Goal: Task Accomplishment & Management: Use online tool/utility

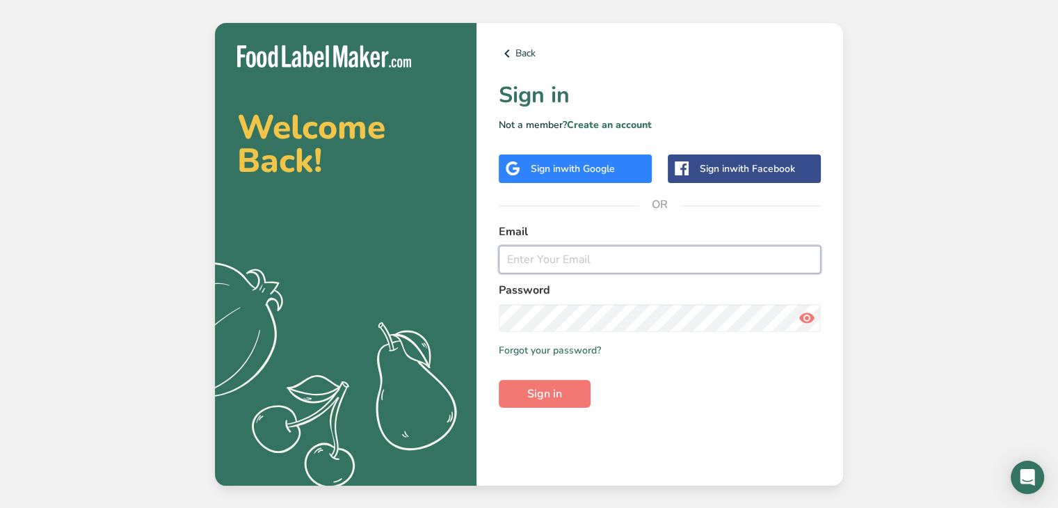
type input "[EMAIL_ADDRESS][DOMAIN_NAME]"
click at [551, 394] on span "Sign in" at bounding box center [544, 393] width 35 height 17
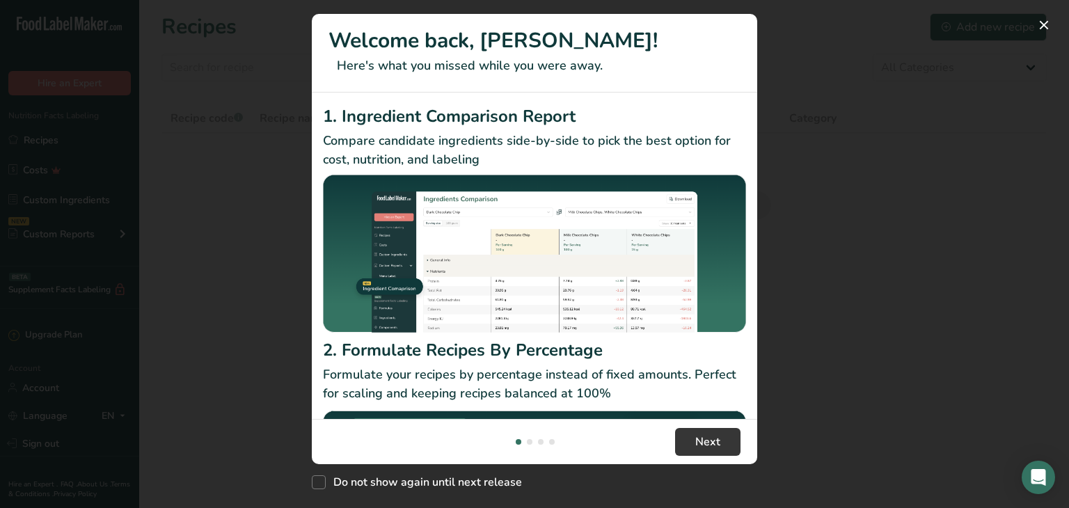
drag, startPoint x: 551, startPoint y: 394, endPoint x: 127, endPoint y: 255, distance: 446.6
click at [127, 255] on div "Welcome back, [PERSON_NAME]! Here's what you missed while you were away. 1. Ing…" at bounding box center [534, 254] width 1069 height 508
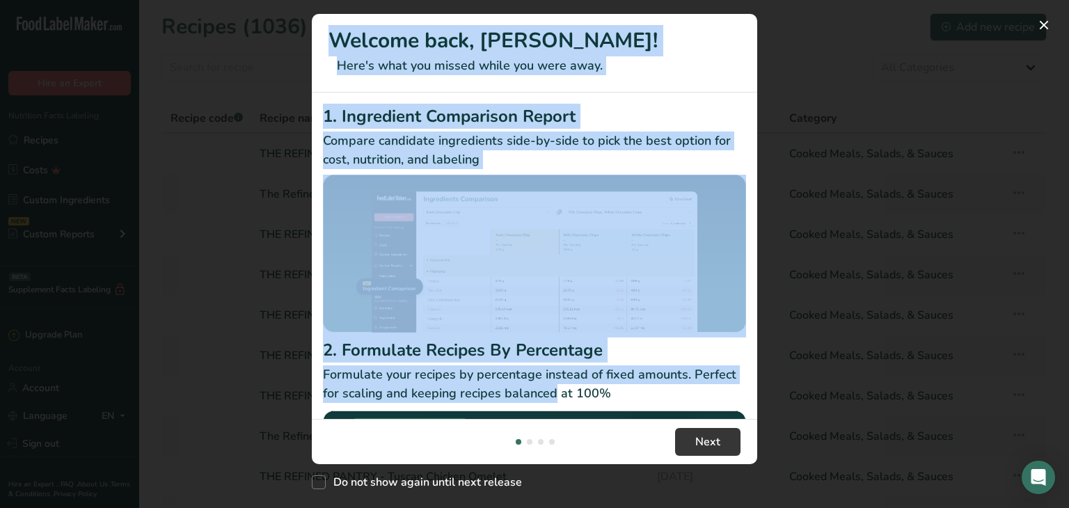
click at [150, 49] on div "New Features" at bounding box center [534, 254] width 1069 height 508
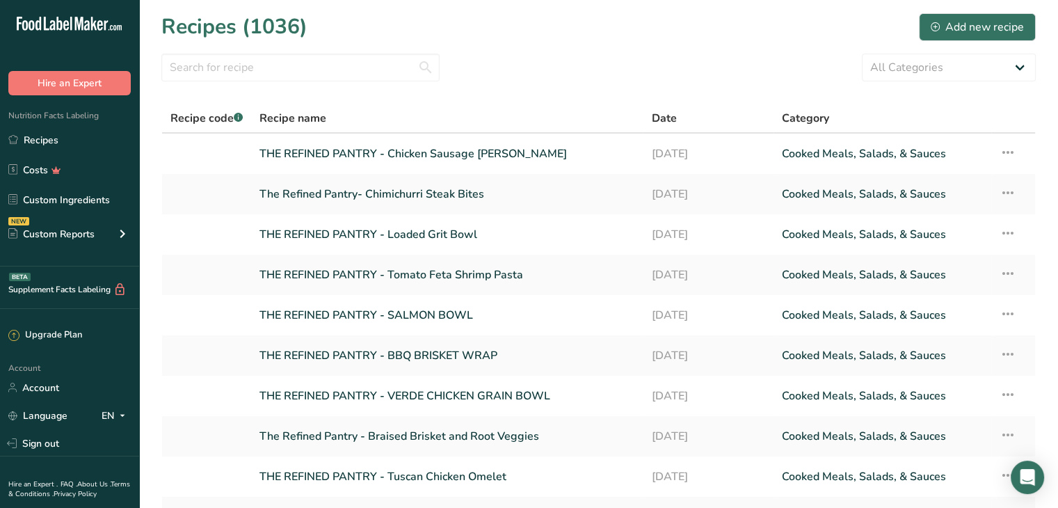
click at [454, 153] on link "THE REFINED PANTRY - Chicken Sausage [PERSON_NAME]" at bounding box center [447, 153] width 375 height 29
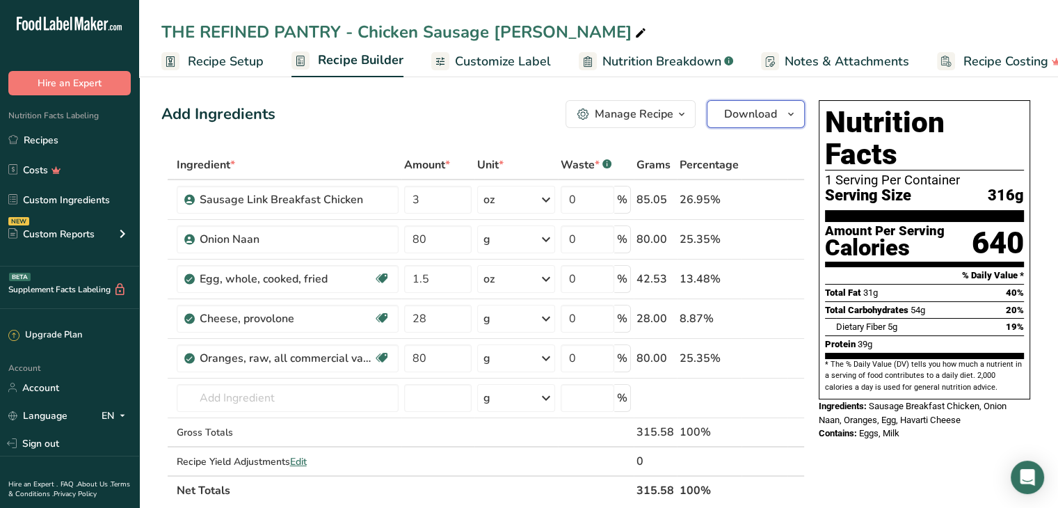
click at [745, 125] on button "Download" at bounding box center [756, 114] width 98 height 28
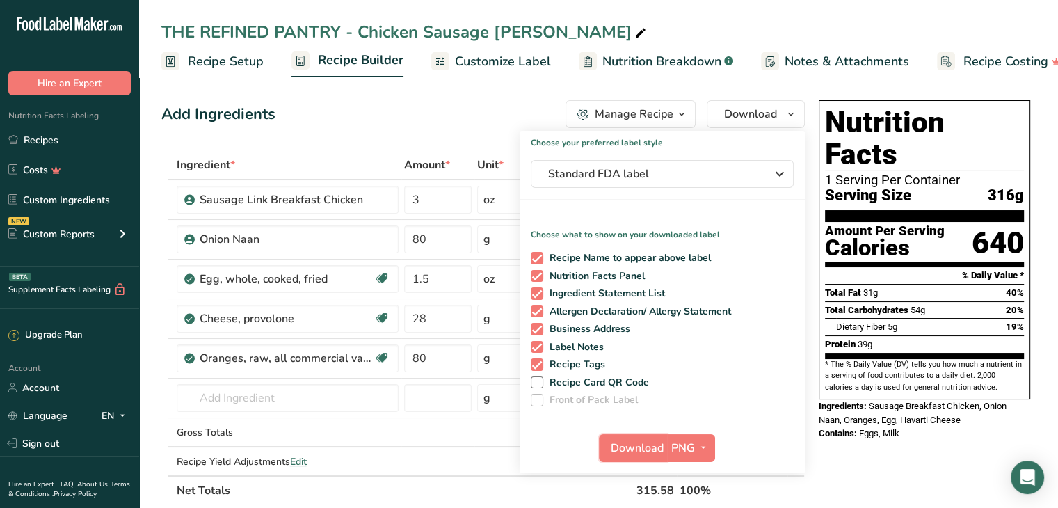
click at [632, 452] on span "Download" at bounding box center [637, 448] width 53 height 17
click at [224, 59] on span "Recipe Setup" at bounding box center [226, 61] width 76 height 19
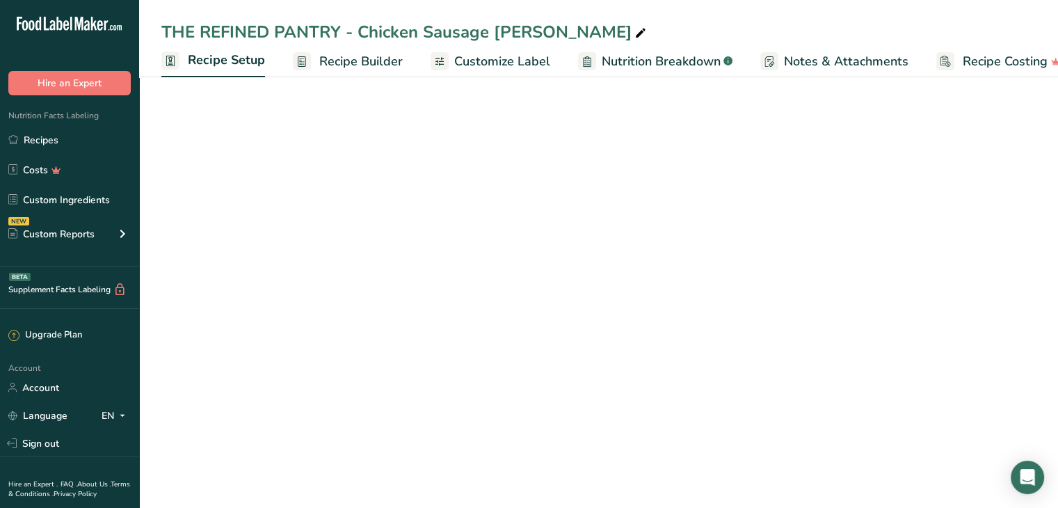
scroll to position [0, 5]
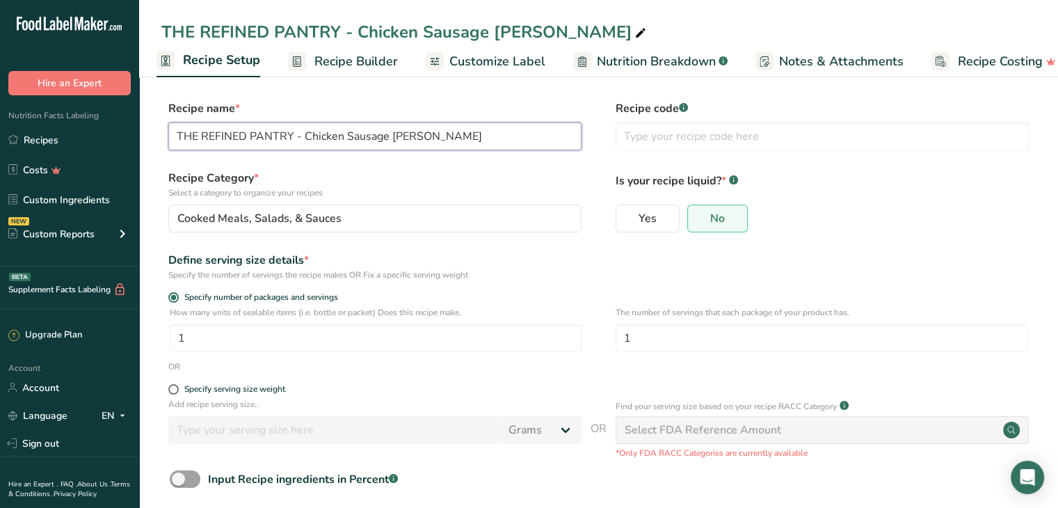
click at [432, 139] on input "THE REFINED PANTRY - Chicken Sausage [PERSON_NAME]" at bounding box center [374, 136] width 413 height 28
click at [326, 62] on span "Recipe Builder" at bounding box center [355, 61] width 83 height 19
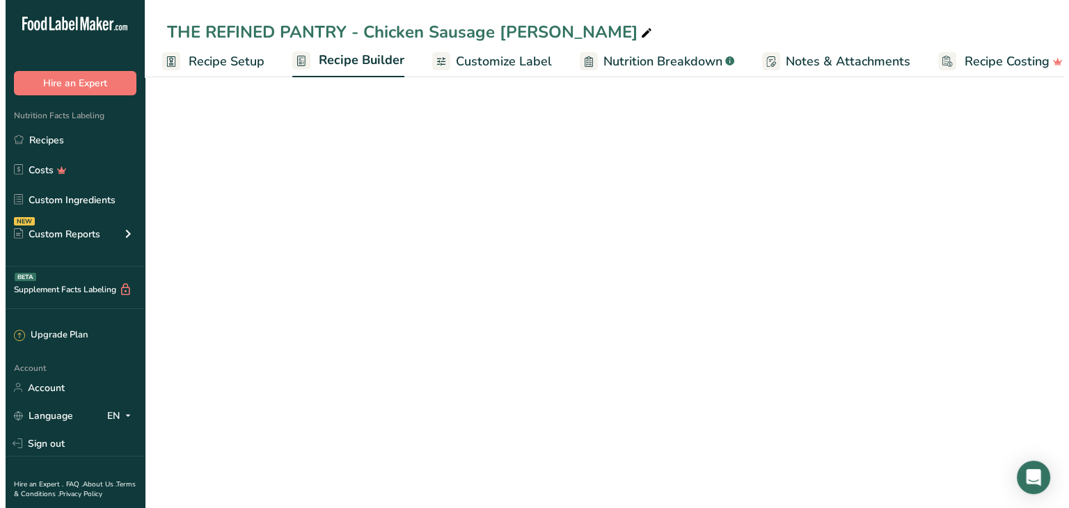
scroll to position [0, 25]
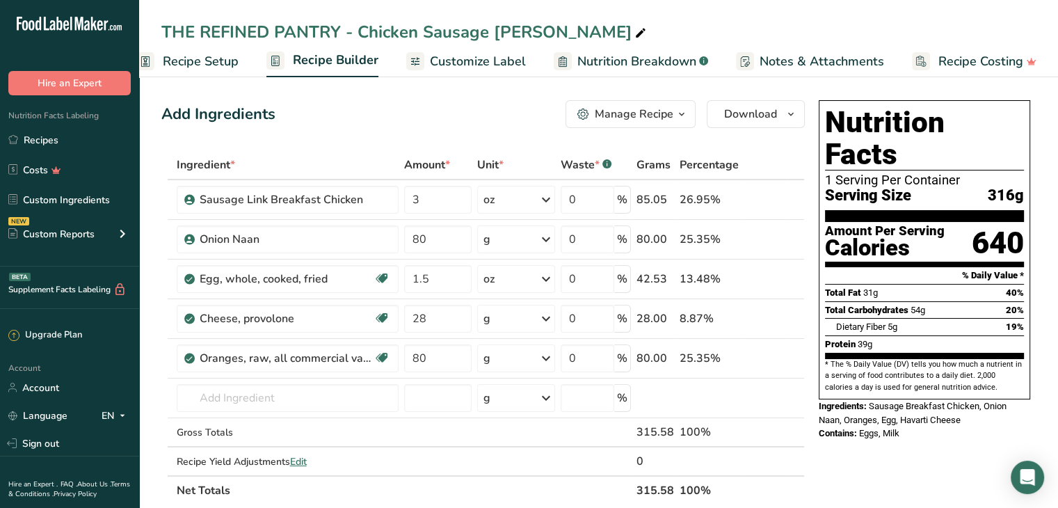
click at [773, 358] on icon at bounding box center [776, 358] width 10 height 15
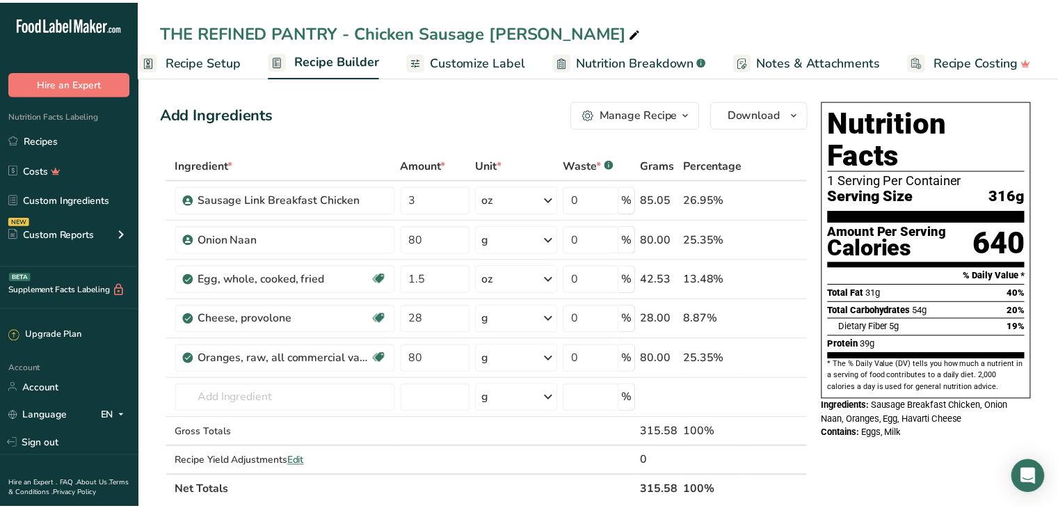
scroll to position [0, 15]
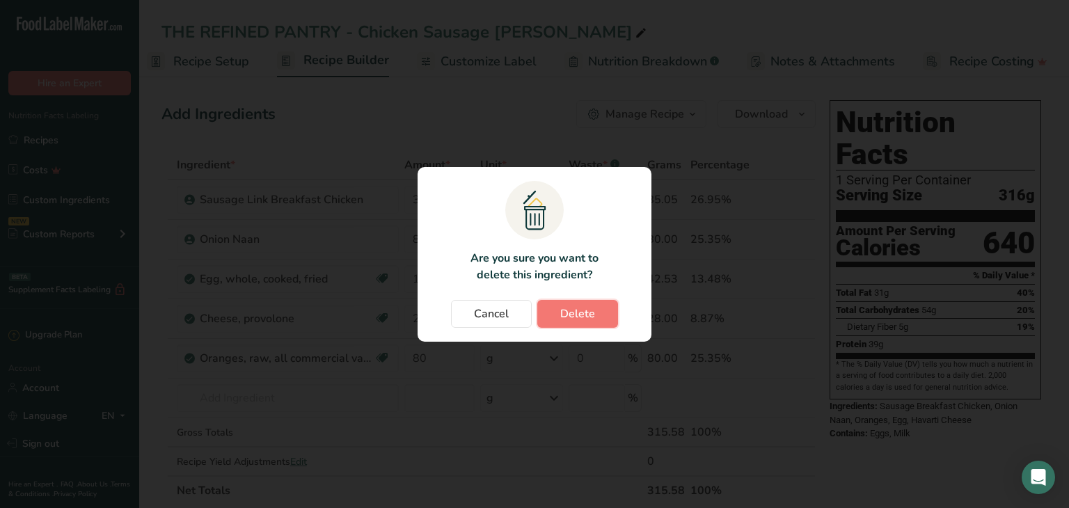
click at [563, 302] on button "Delete" at bounding box center [577, 314] width 81 height 28
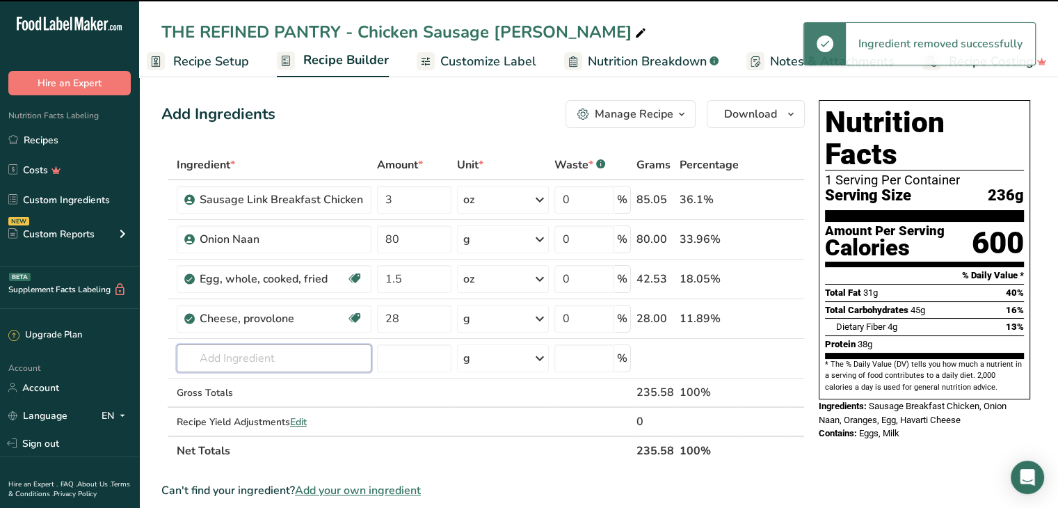
click at [223, 357] on input "text" at bounding box center [274, 358] width 195 height 28
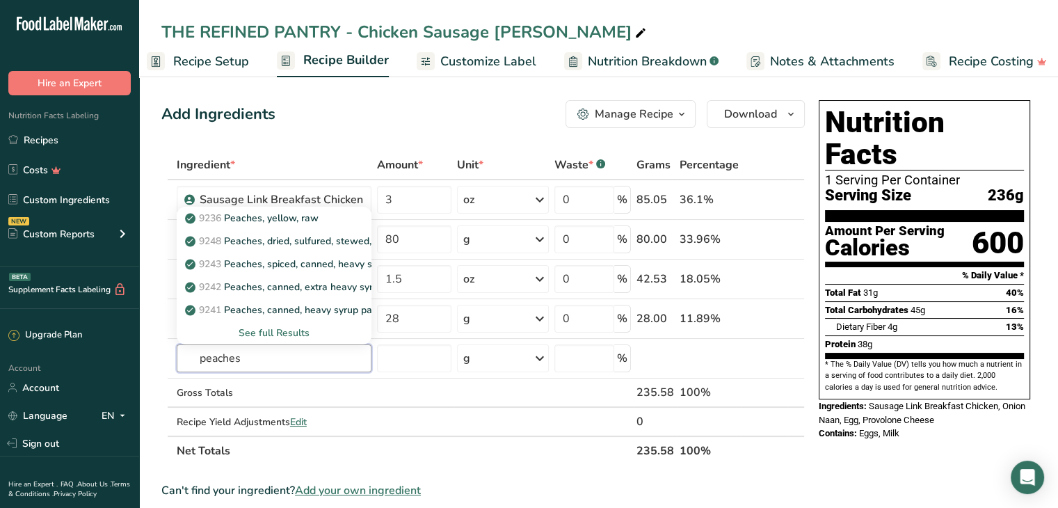
type input "peaches"
click at [281, 326] on div "See full Results" at bounding box center [274, 333] width 173 height 15
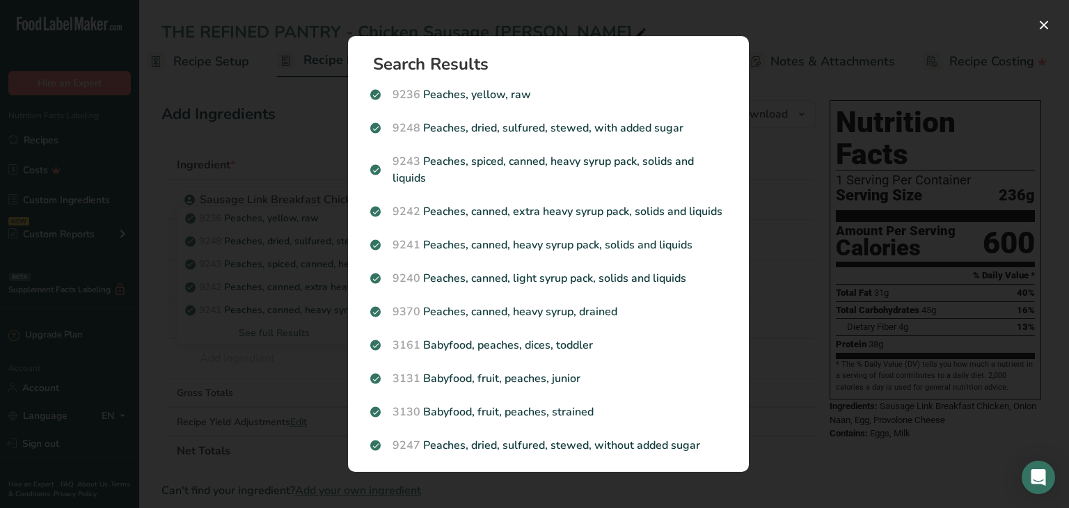
click at [623, 287] on p "9240 Peaches, canned, light syrup pack, solids and liquids" at bounding box center [548, 278] width 356 height 17
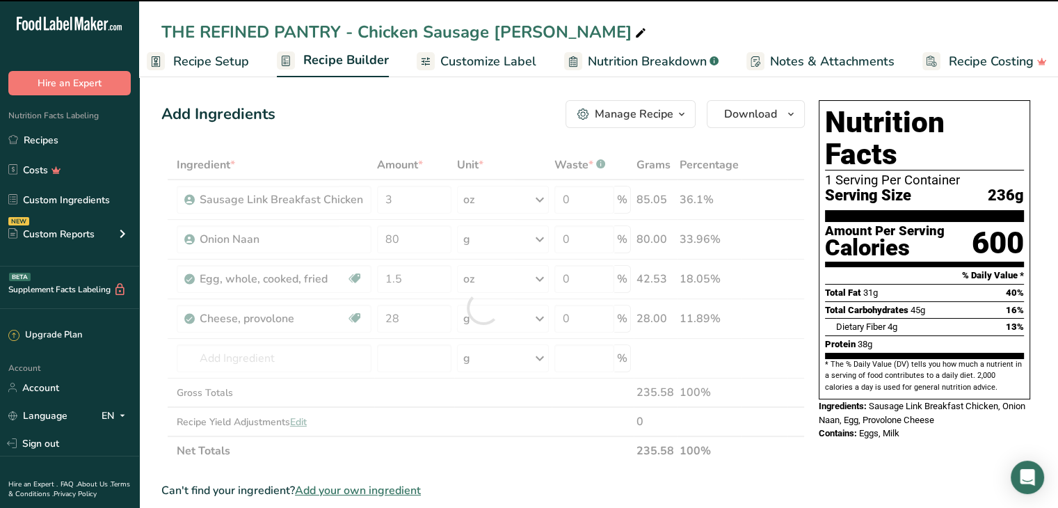
type input "0"
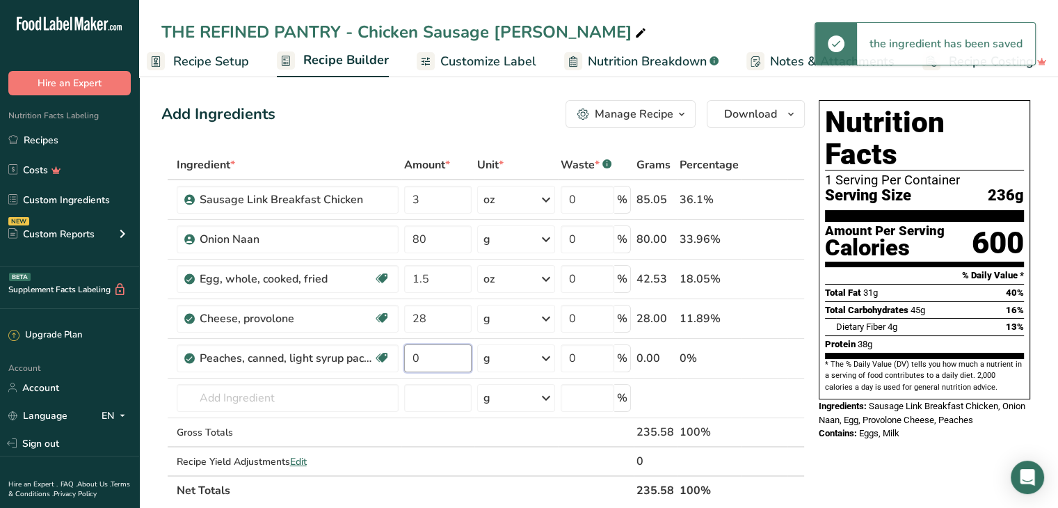
click at [445, 358] on input "0" at bounding box center [437, 358] width 67 height 28
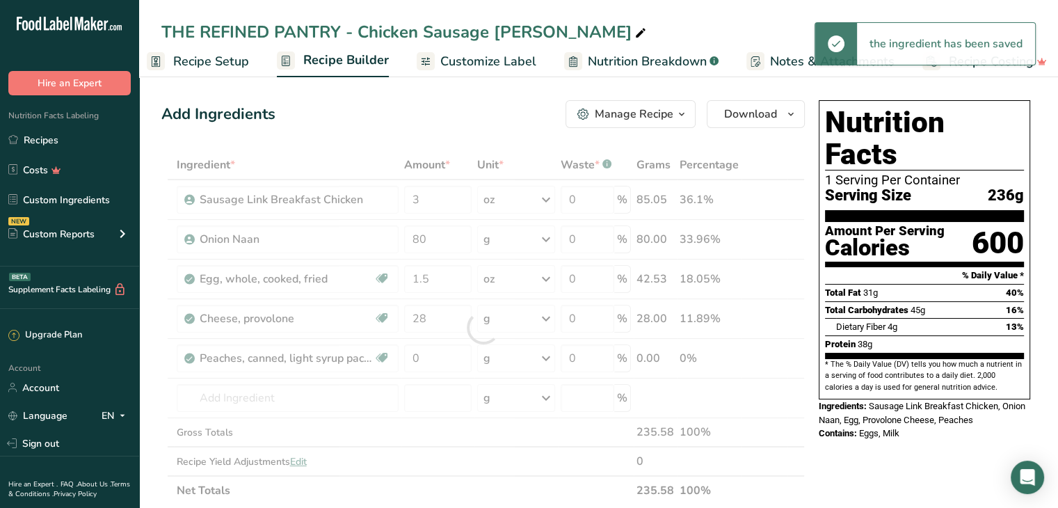
click at [512, 357] on div "Ingredient * Amount * Unit * Waste * .a-a{fill:#347362;}.b-a{fill:#fff;} Grams …" at bounding box center [483, 327] width 644 height 355
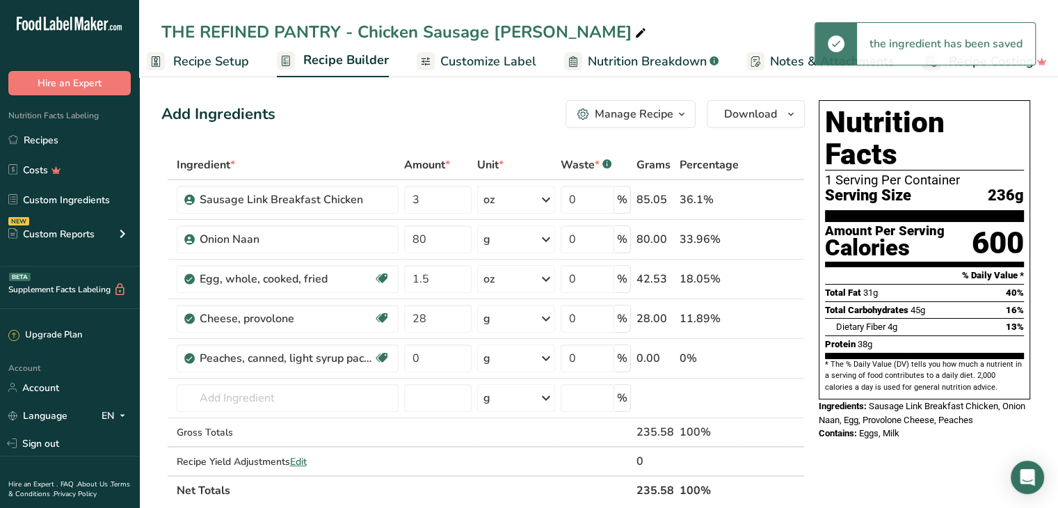
click at [536, 356] on div "g" at bounding box center [516, 358] width 78 height 28
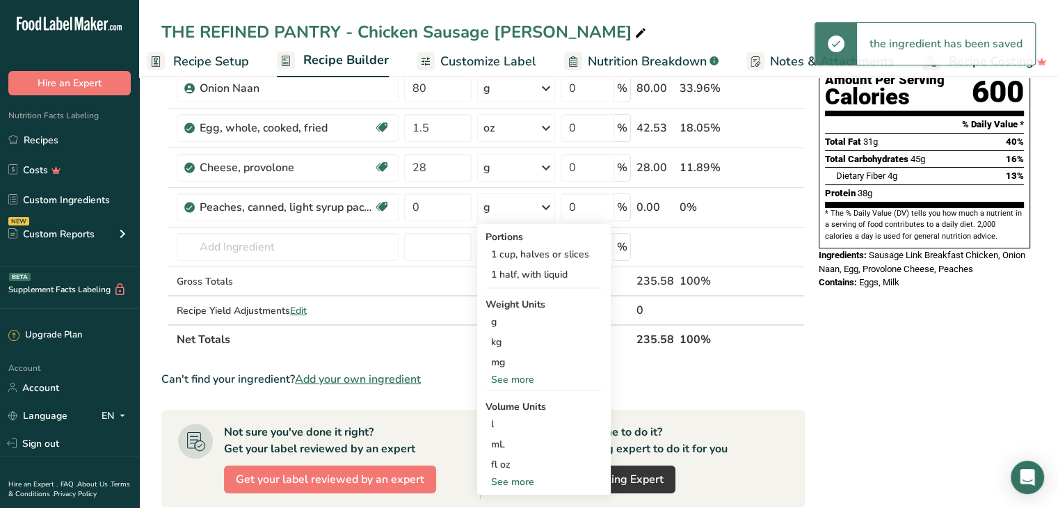
scroll to position [161, 0]
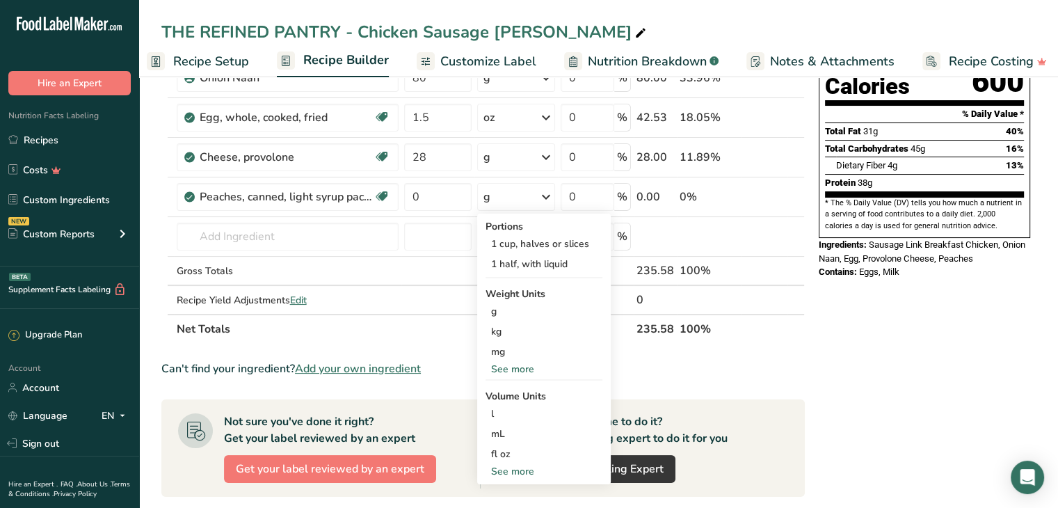
click at [530, 373] on div "See more" at bounding box center [544, 369] width 117 height 15
click at [522, 411] on div "oz" at bounding box center [544, 412] width 117 height 20
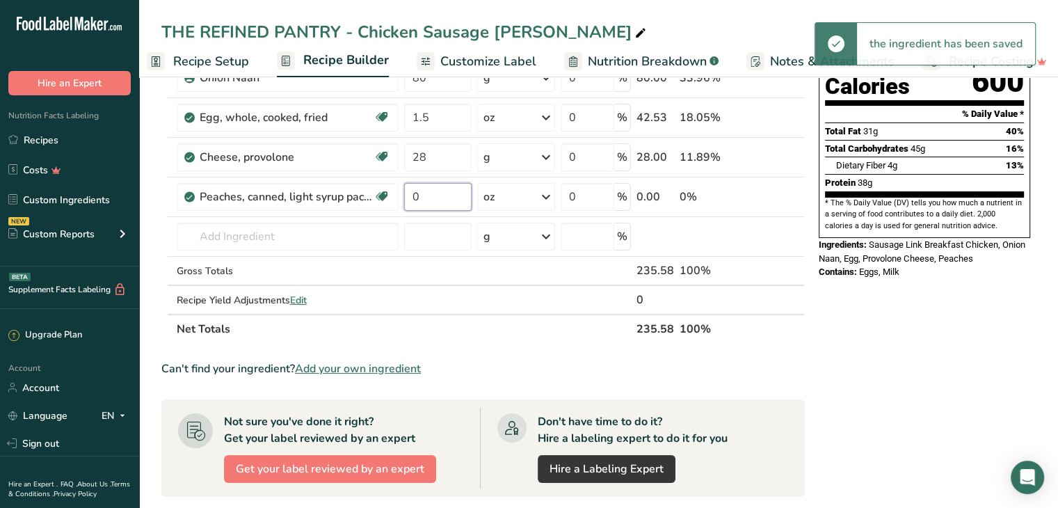
click at [465, 204] on input "0" at bounding box center [437, 197] width 67 height 28
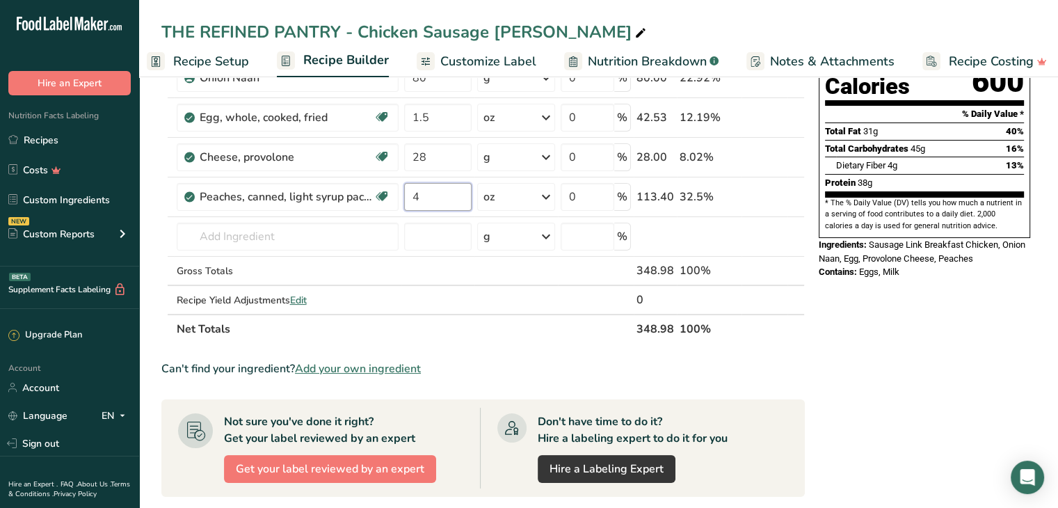
type input "4"
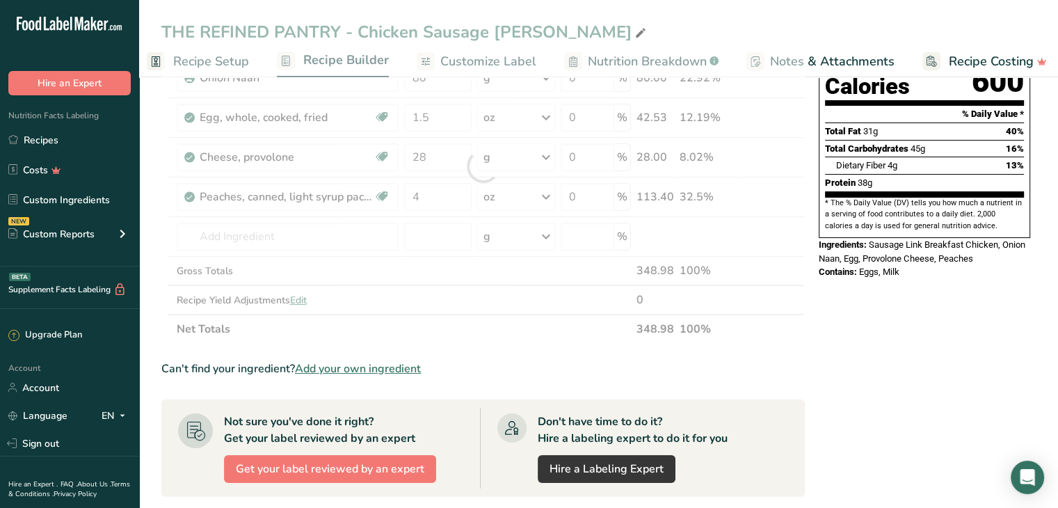
click at [1013, 326] on div "Nutrition Facts 1 Serving Per Container Serving Size 236g Amount Per Serving Ca…" at bounding box center [924, 406] width 223 height 947
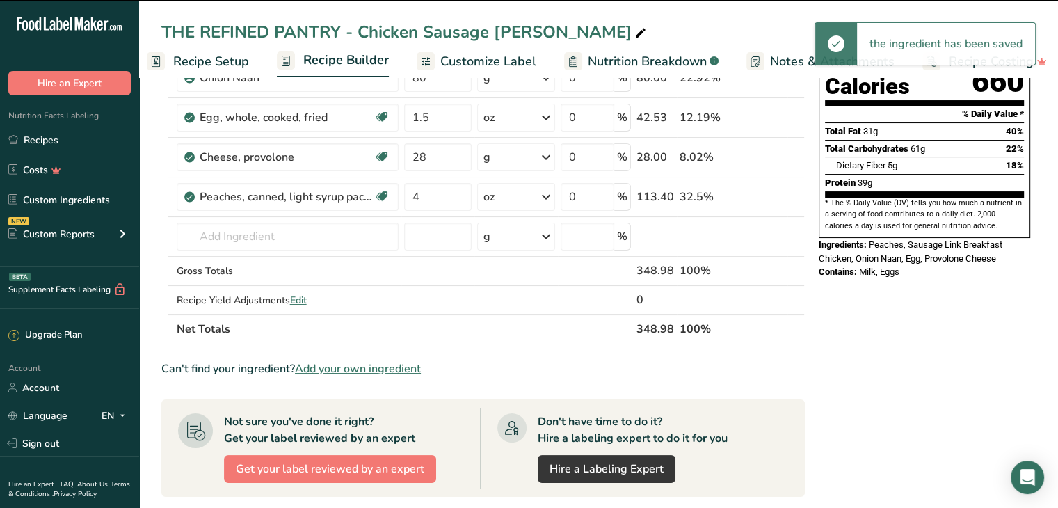
scroll to position [0, 0]
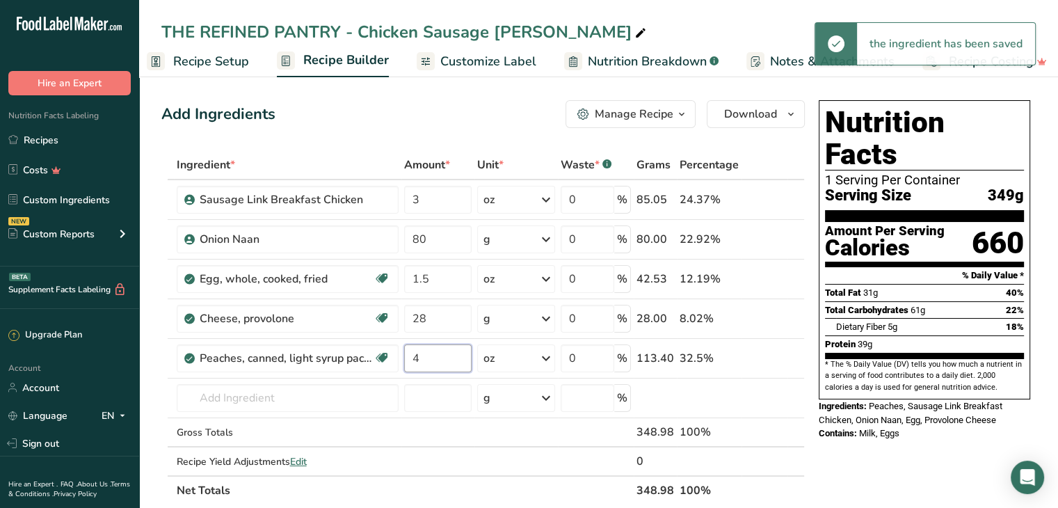
click at [436, 354] on input "4" at bounding box center [437, 358] width 67 height 28
type input "4"
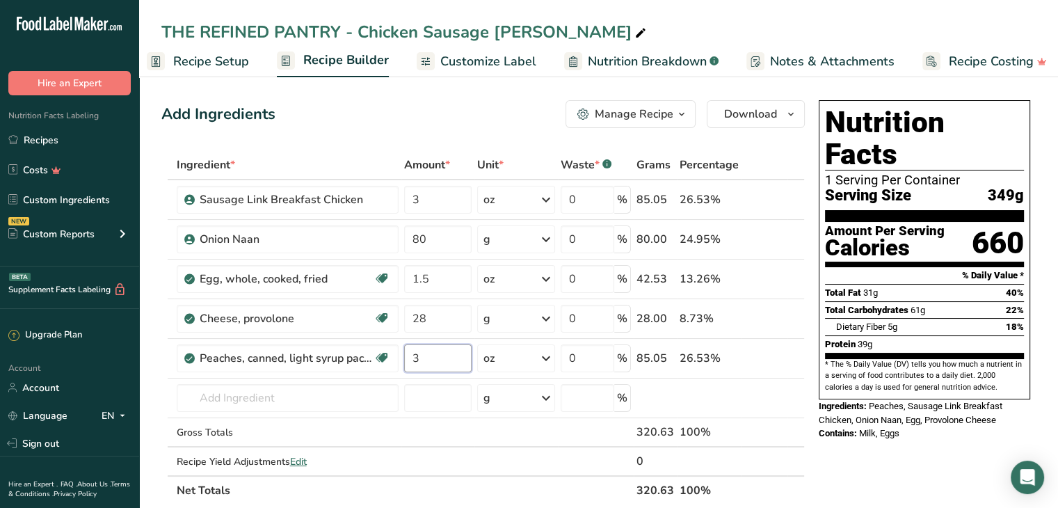
type input "3"
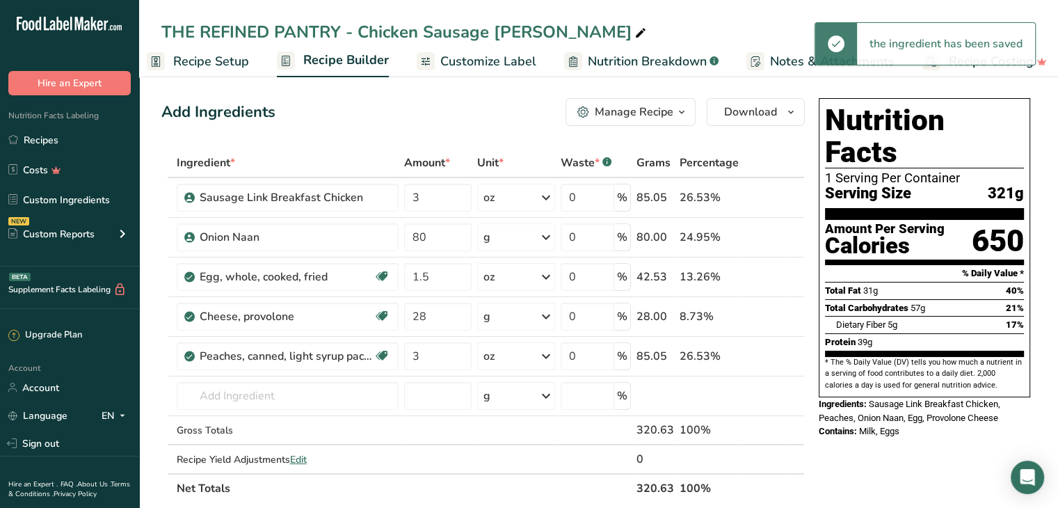
scroll to position [1, 0]
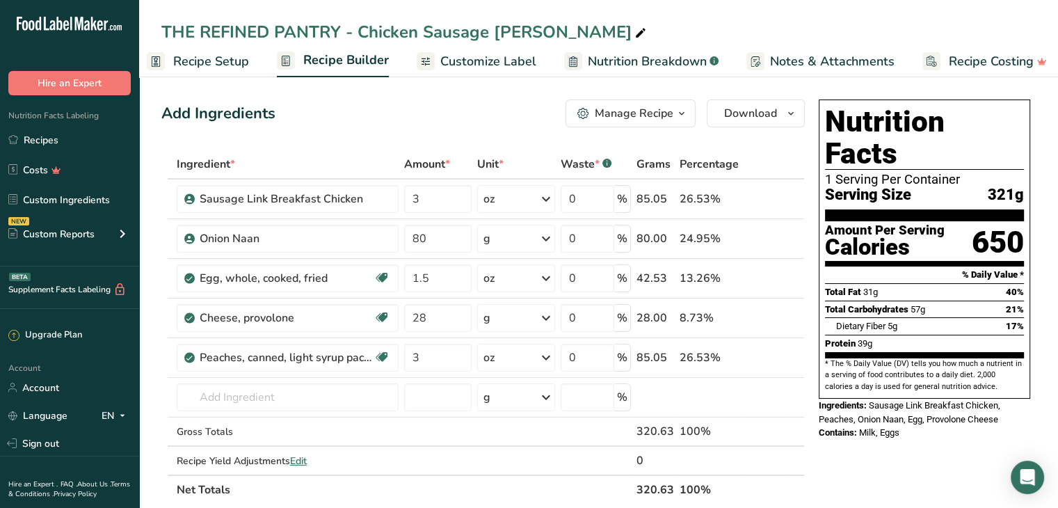
click at [212, 71] on link "Recipe Setup" at bounding box center [198, 61] width 102 height 31
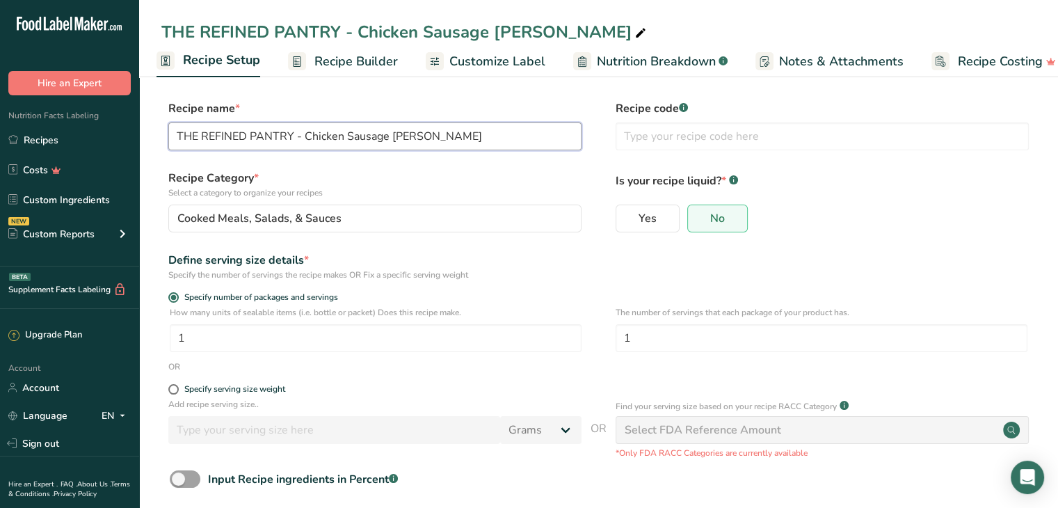
click at [439, 140] on input "THE REFINED PANTRY - Chicken Sausage [PERSON_NAME]" at bounding box center [374, 136] width 413 height 28
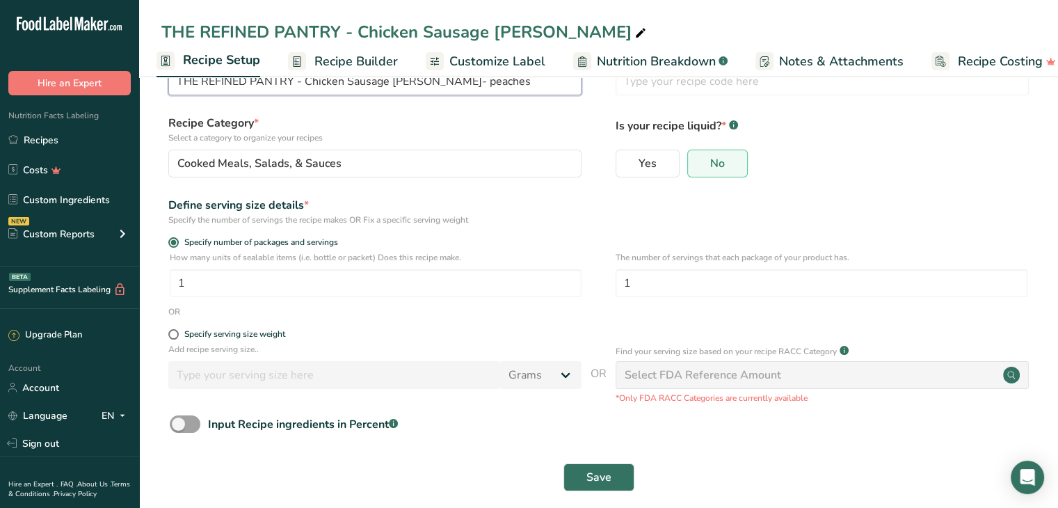
scroll to position [61, 0]
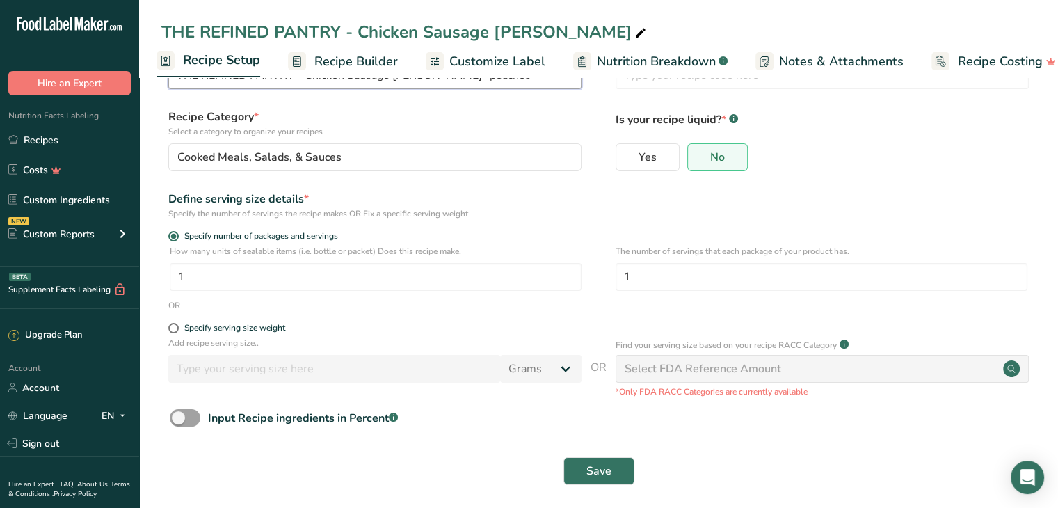
type input "THE REFINED PANTRY - Chicken Sausage [PERSON_NAME]- peaches"
click at [614, 466] on button "Save" at bounding box center [599, 471] width 71 height 28
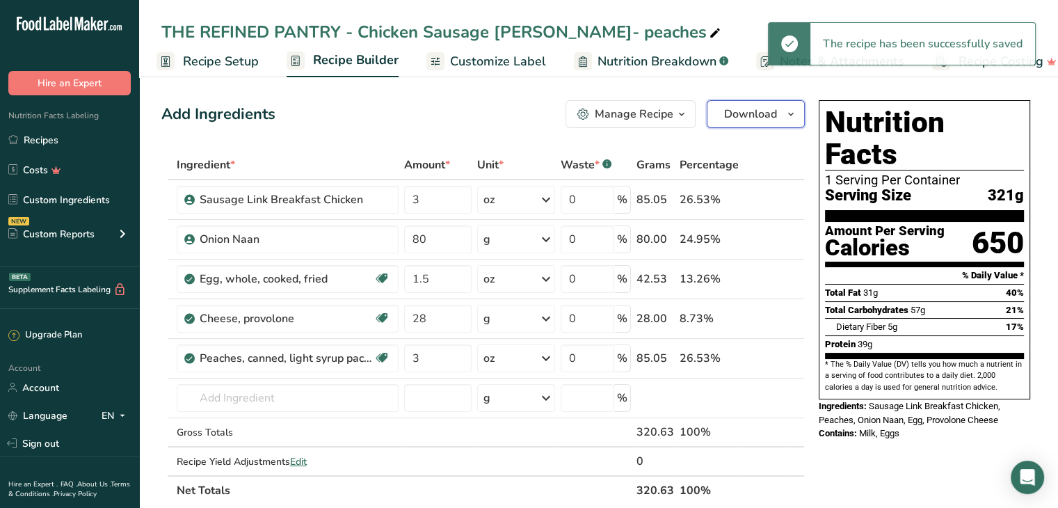
click at [758, 104] on button "Download" at bounding box center [756, 114] width 98 height 28
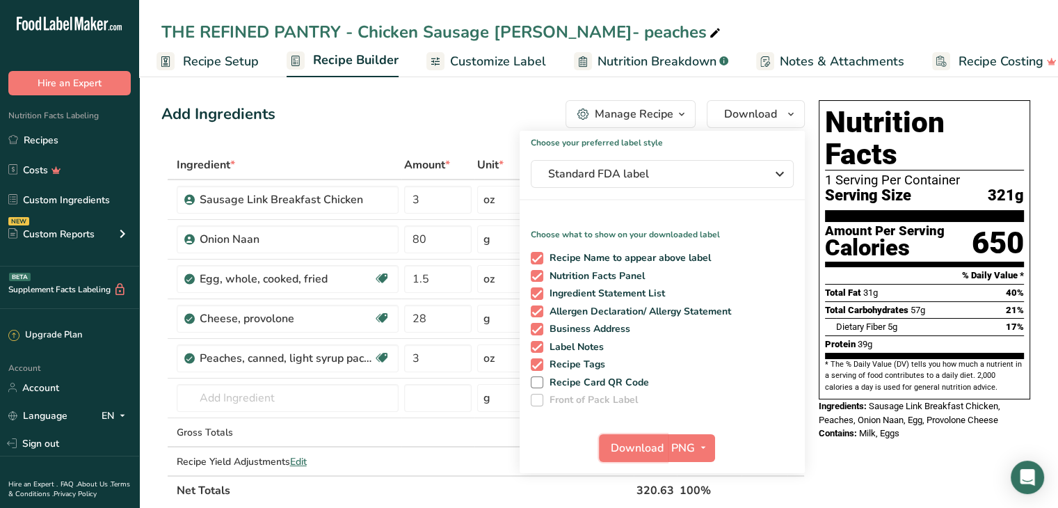
click at [637, 449] on span "Download" at bounding box center [637, 448] width 53 height 17
